Goal: Information Seeking & Learning: Find specific fact

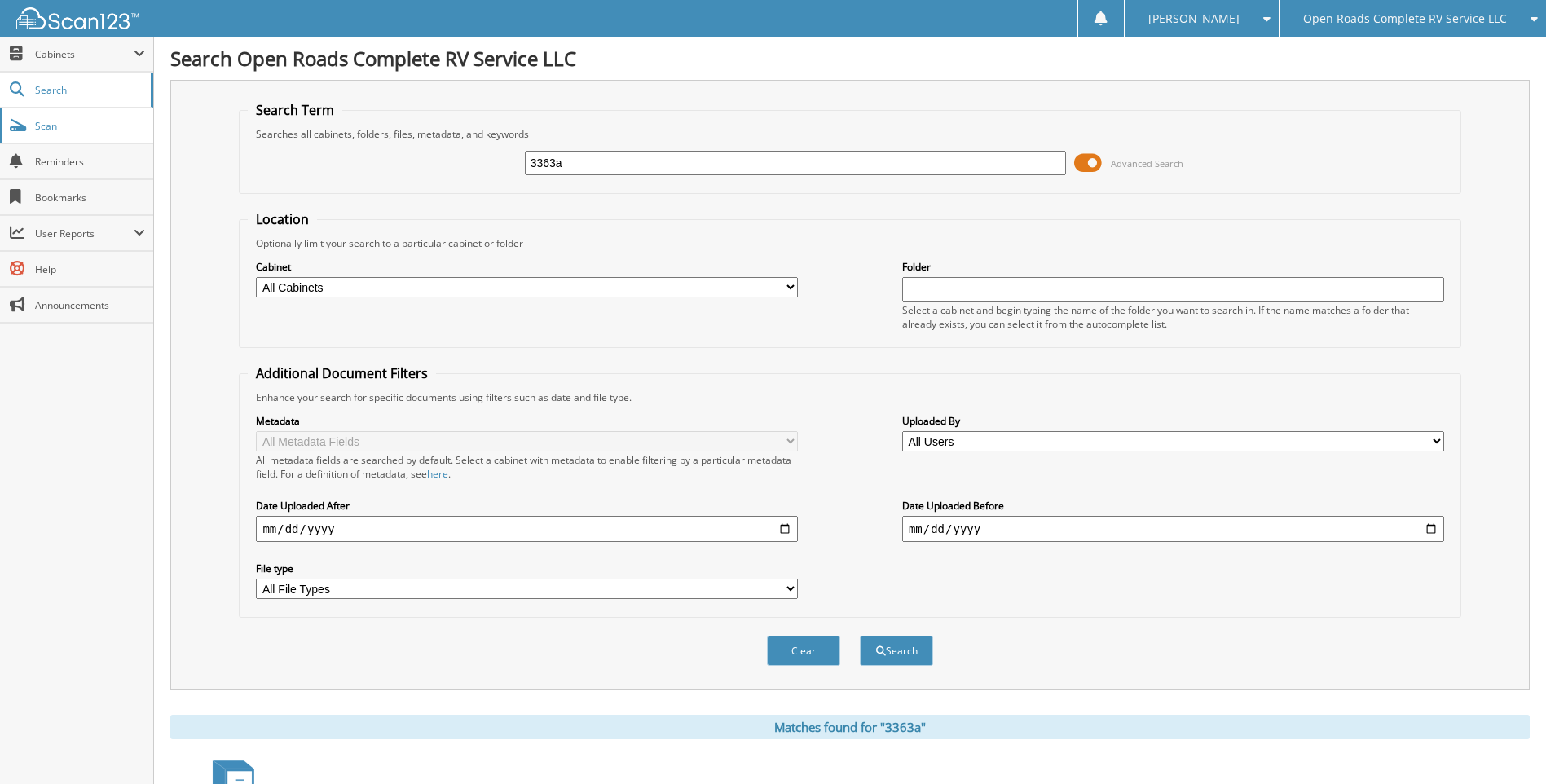
click at [49, 120] on span "Scan" at bounding box center [90, 126] width 110 height 14
click at [593, 166] on input "3363a" at bounding box center [796, 163] width 542 height 24
type input "J6139"
click at [860, 635] on button "Search" at bounding box center [896, 650] width 73 height 30
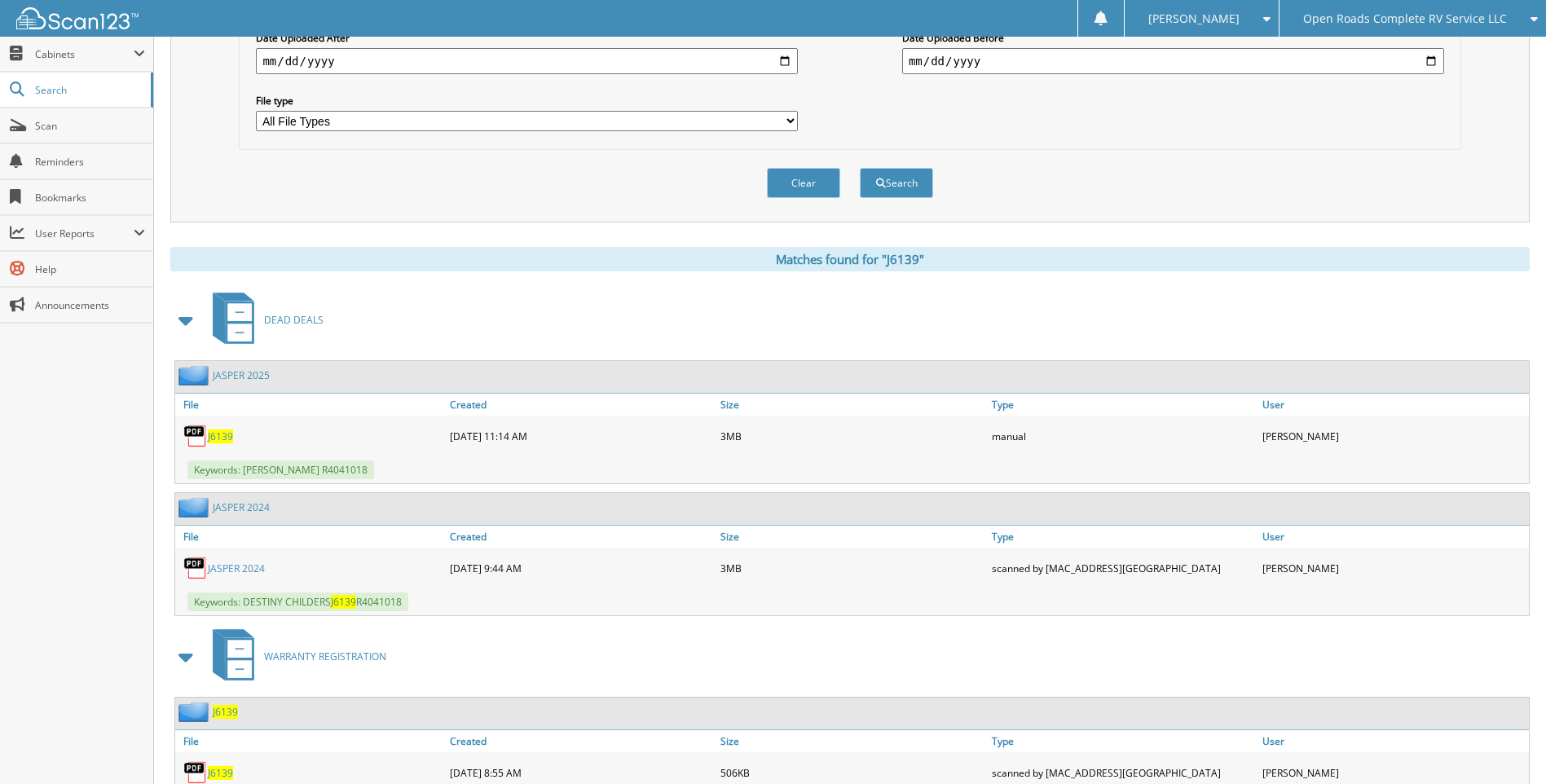
scroll to position [489, 0]
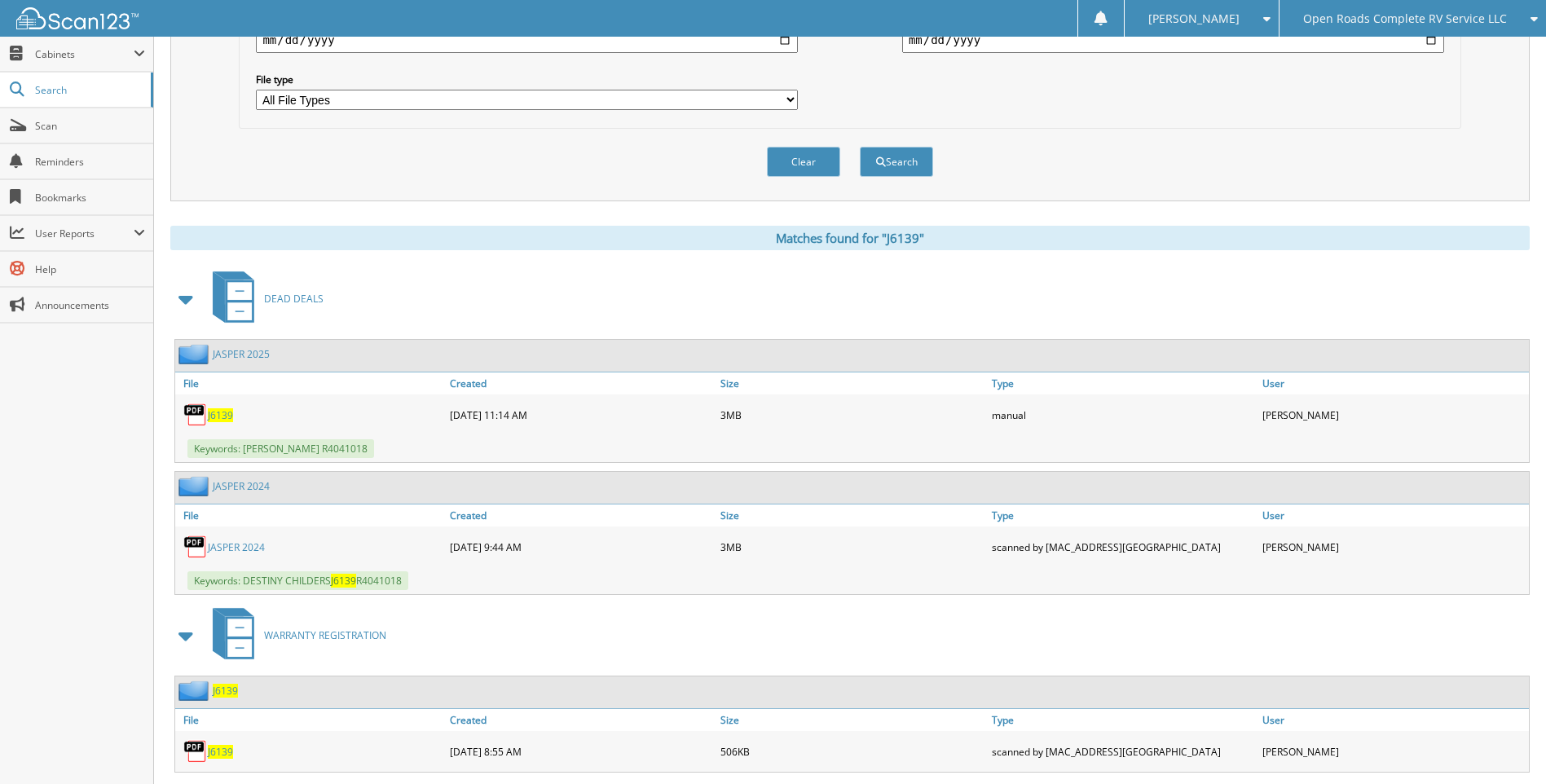
click at [186, 300] on span at bounding box center [187, 299] width 23 height 29
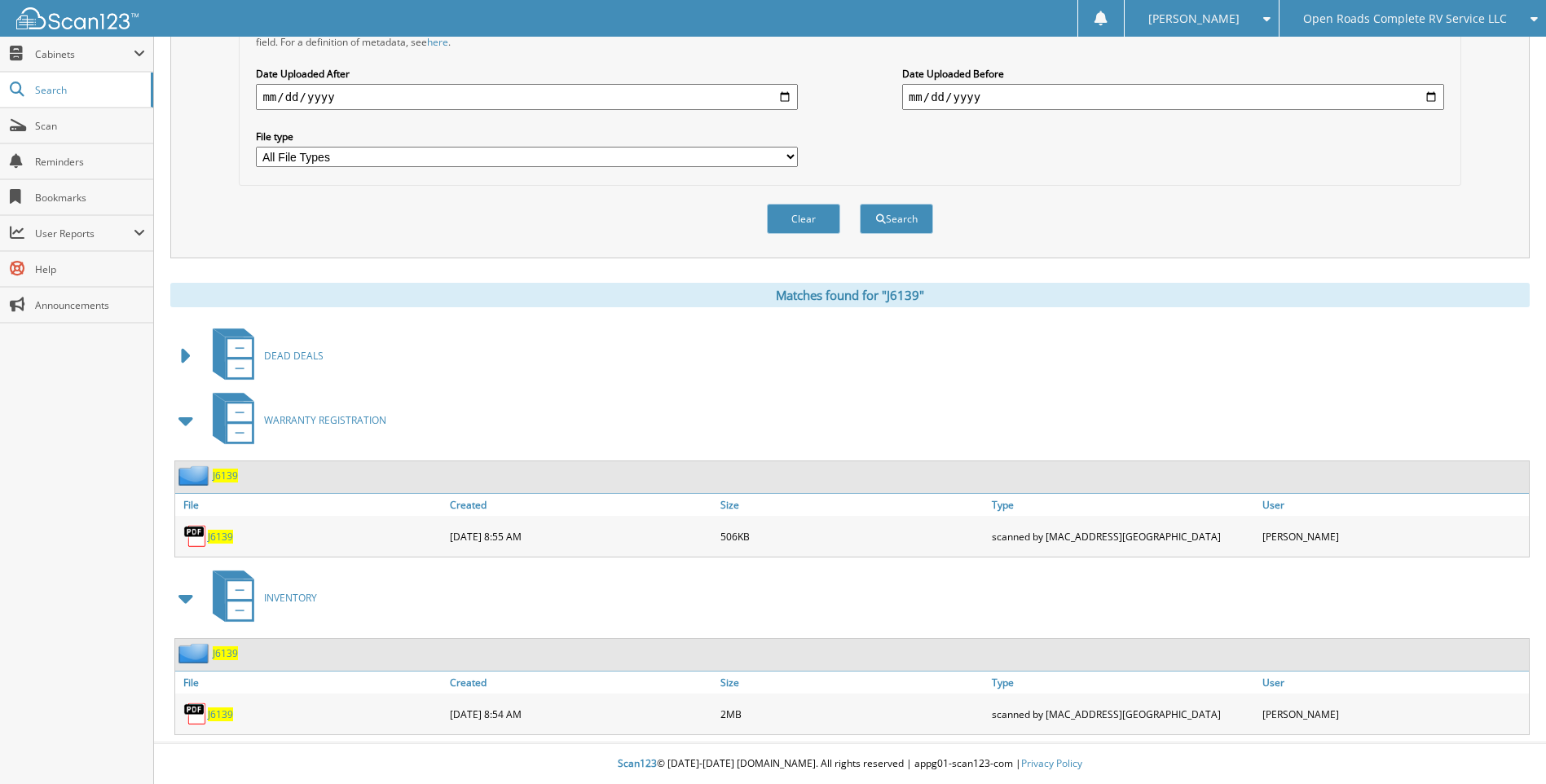
scroll to position [433, 0]
click at [222, 538] on span "J6139" at bounding box center [220, 536] width 25 height 14
drag, startPoint x: 1333, startPoint y: 221, endPoint x: 1308, endPoint y: 225, distance: 25.3
click at [1333, 221] on div "Clear Search" at bounding box center [849, 219] width 1221 height 66
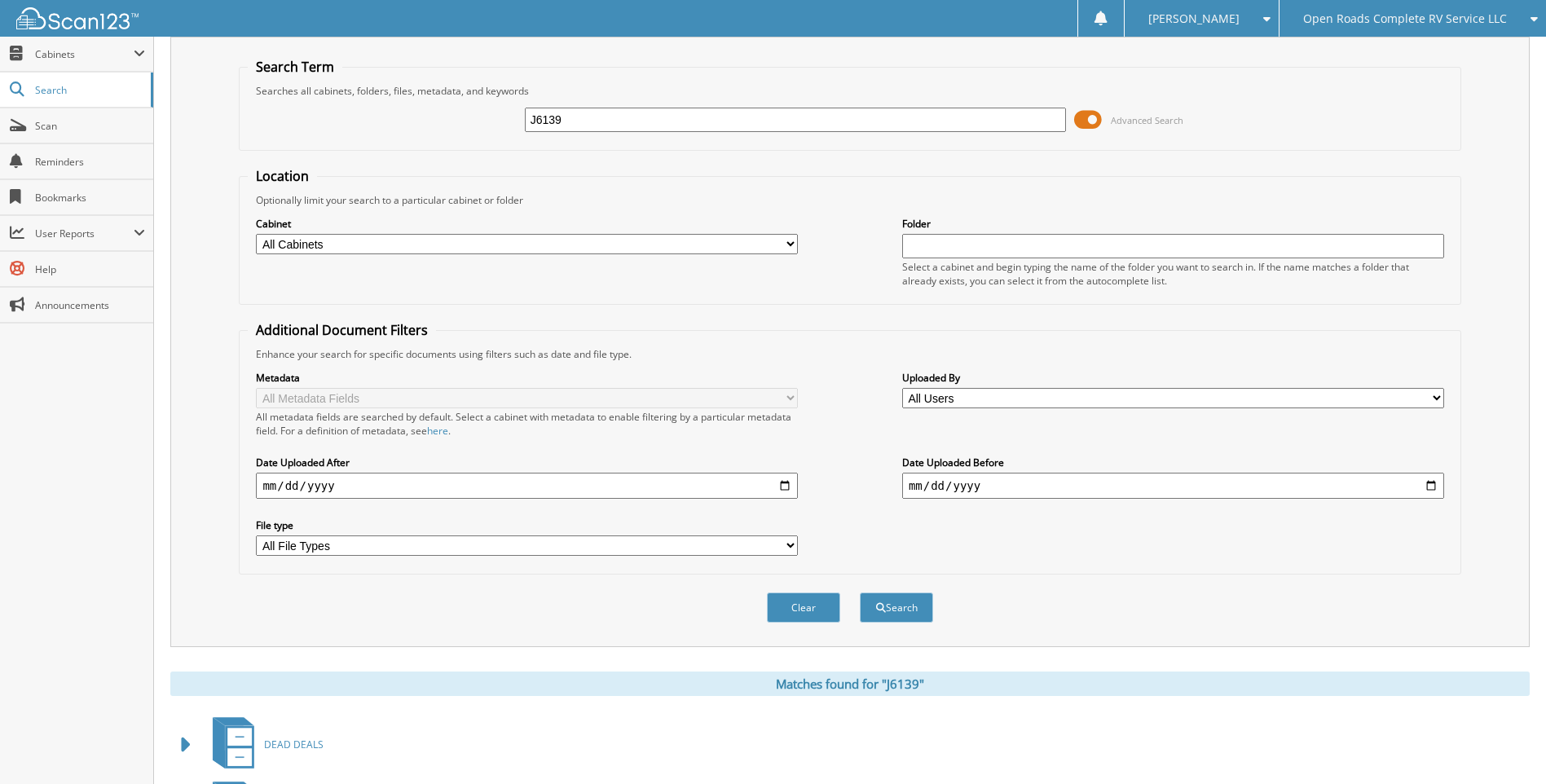
scroll to position [25, 0]
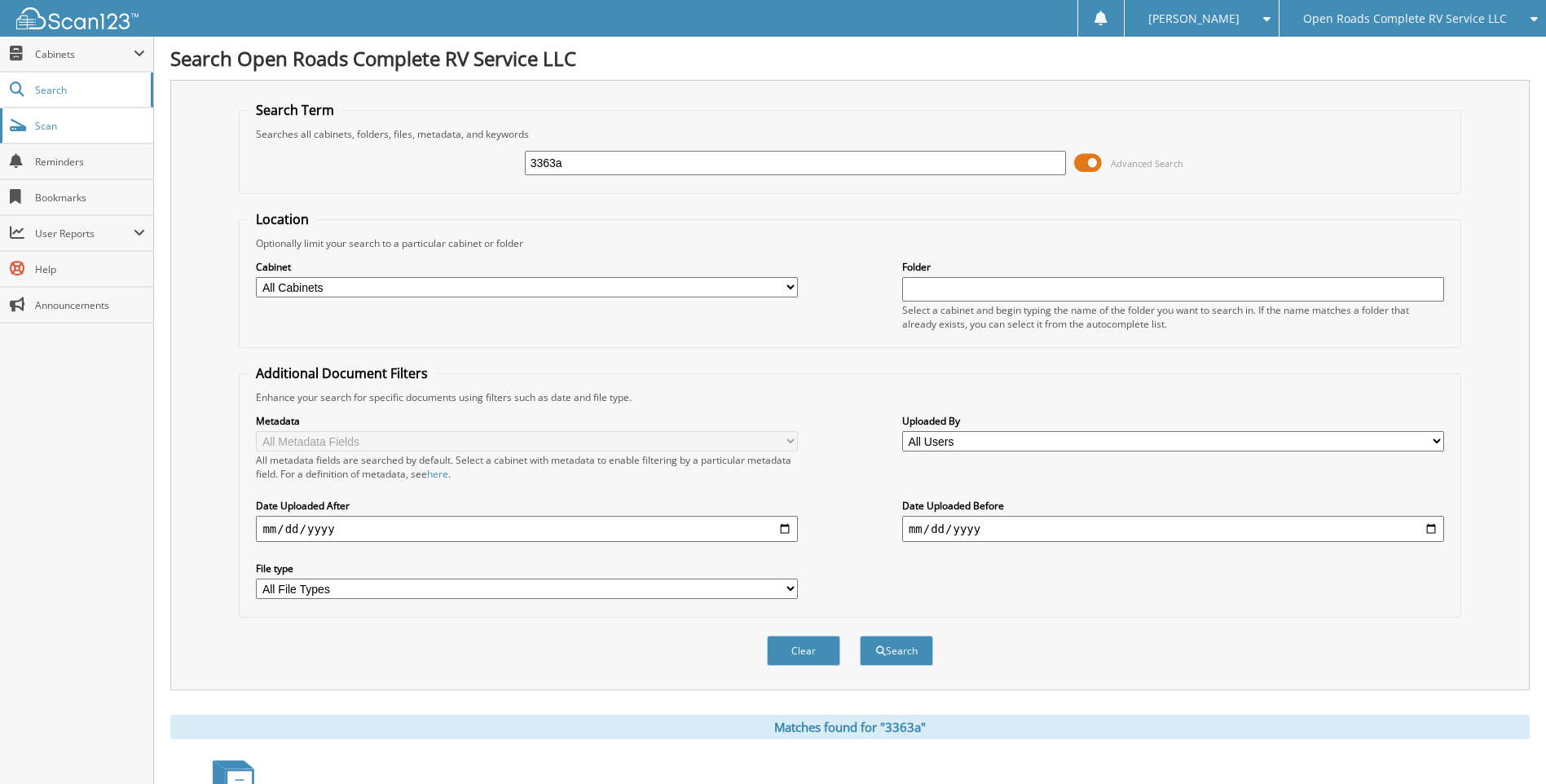
click at [47, 127] on span "Scan" at bounding box center [90, 126] width 110 height 14
